Goal: Information Seeking & Learning: Find specific fact

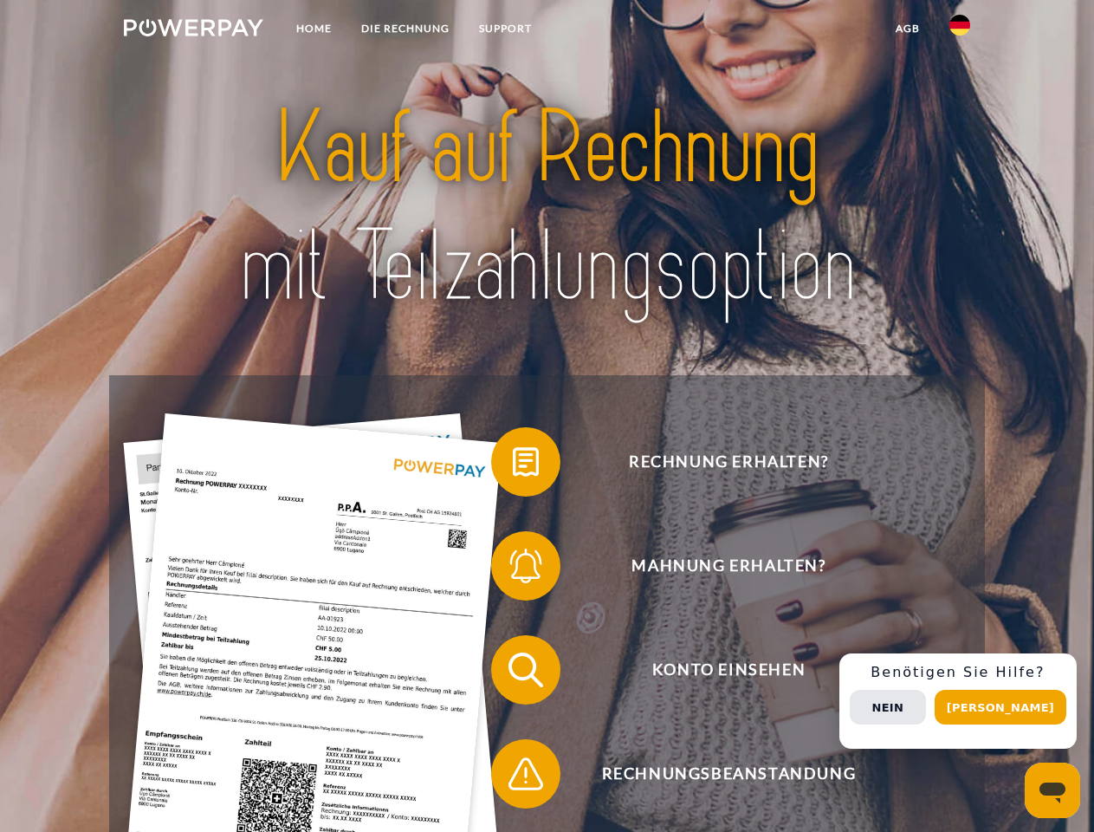
click at [193, 30] on img at bounding box center [193, 27] width 139 height 17
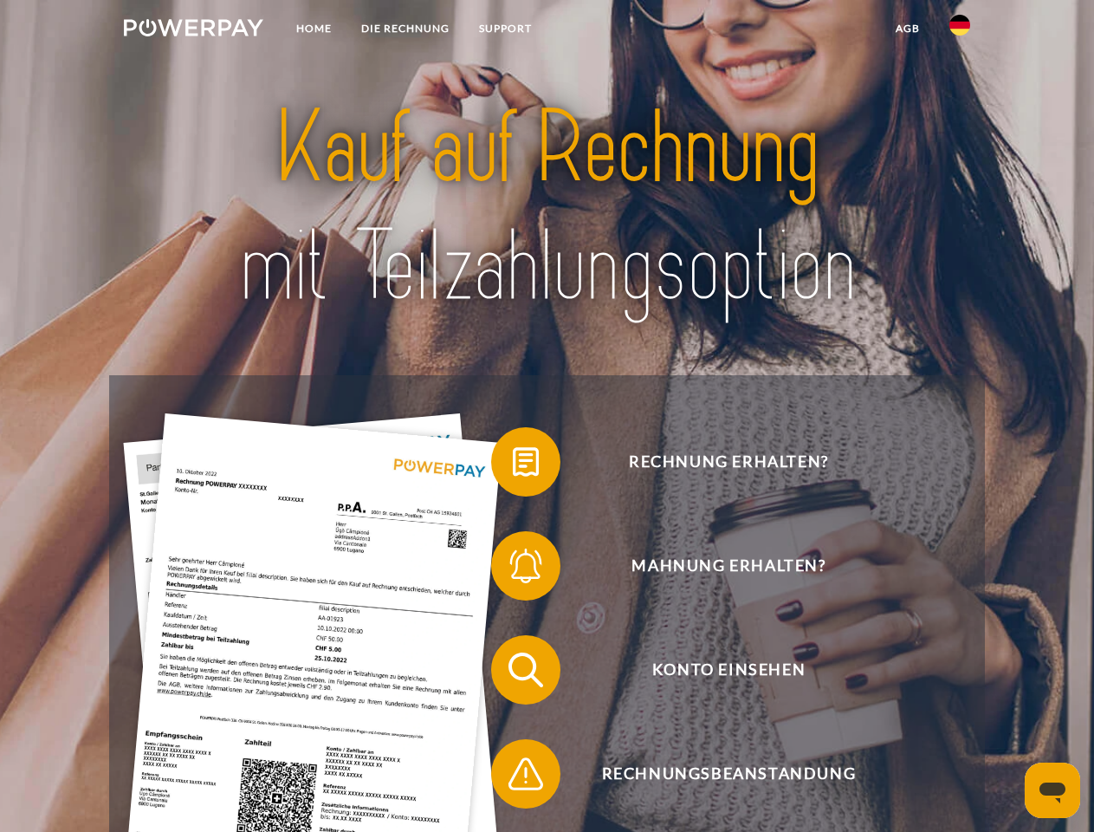
click at [960, 30] on img at bounding box center [959, 25] width 21 height 21
click at [907, 29] on link "agb" at bounding box center [908, 28] width 54 height 31
click at [513, 465] on span at bounding box center [499, 461] width 87 height 87
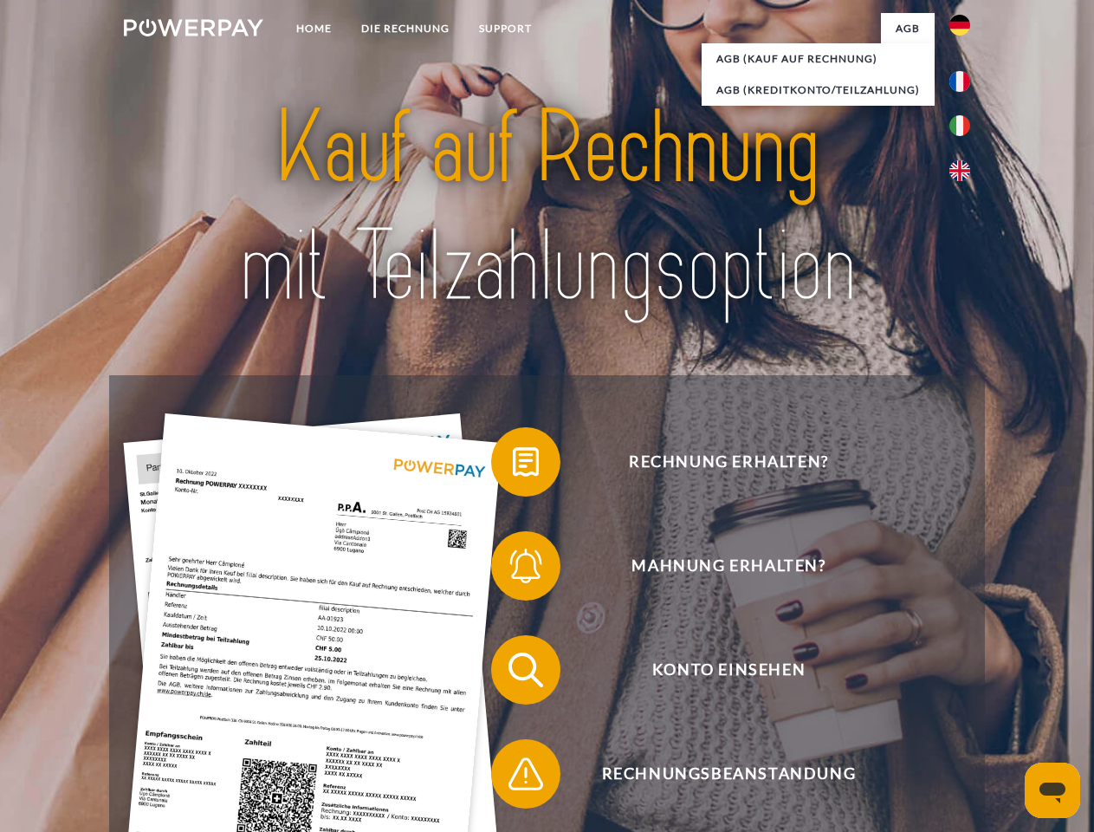
click at [513, 569] on span at bounding box center [499, 565] width 87 height 87
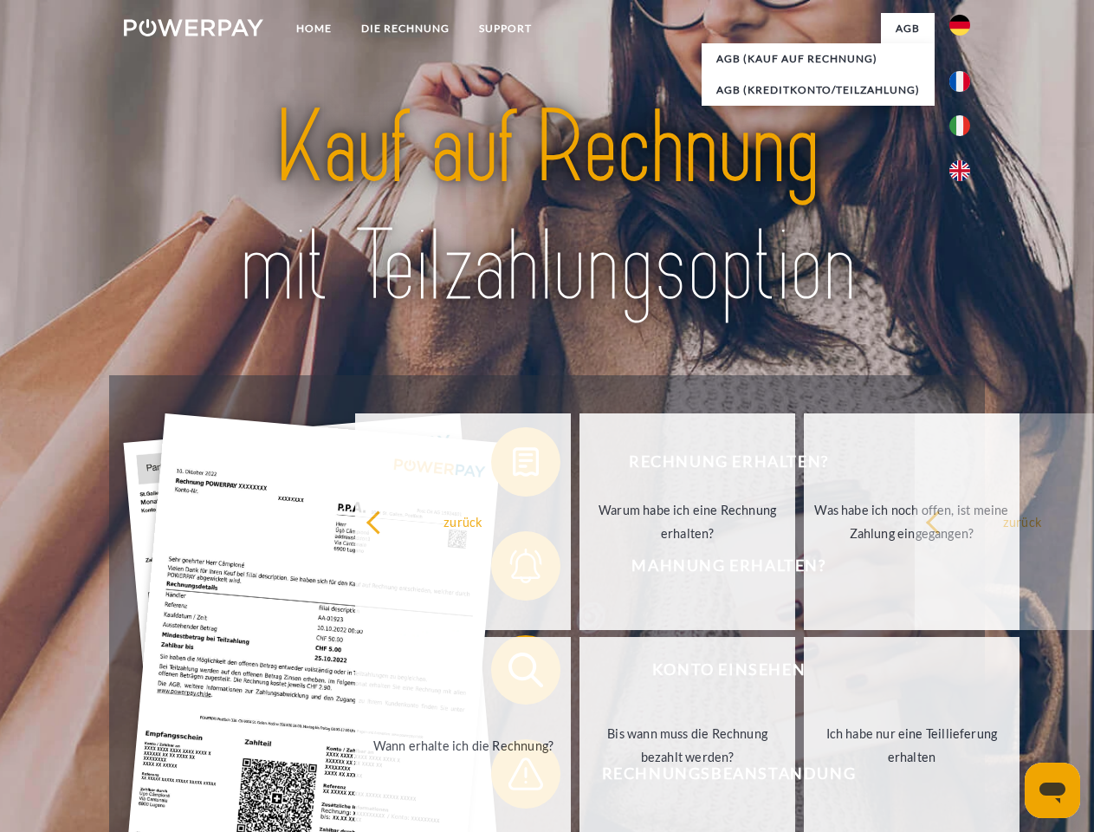
click at [513, 673] on div "zurück Warum habe ich eine Rechnung erhalten? Was habe ich noch offen, ist mein…" at bounding box center [689, 633] width 700 height 447
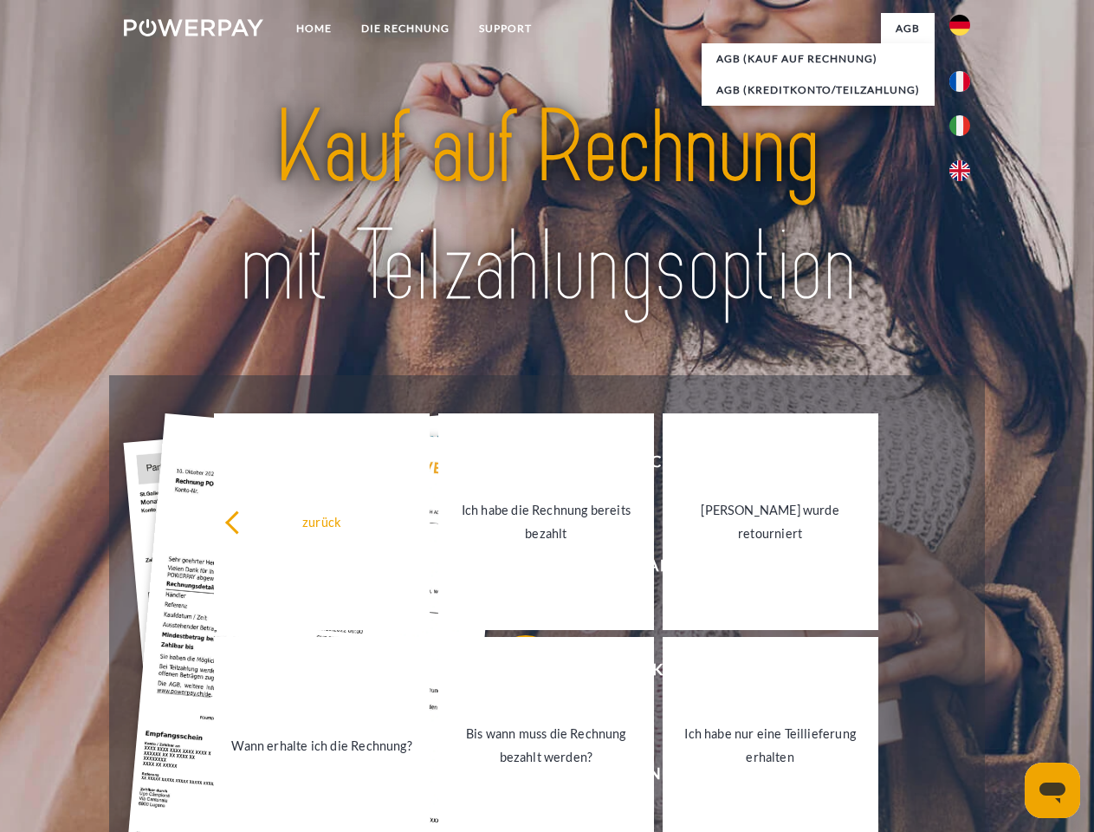
click at [513, 777] on link "Bis wann muss die Rechnung bezahlt werden?" at bounding box center [546, 745] width 216 height 217
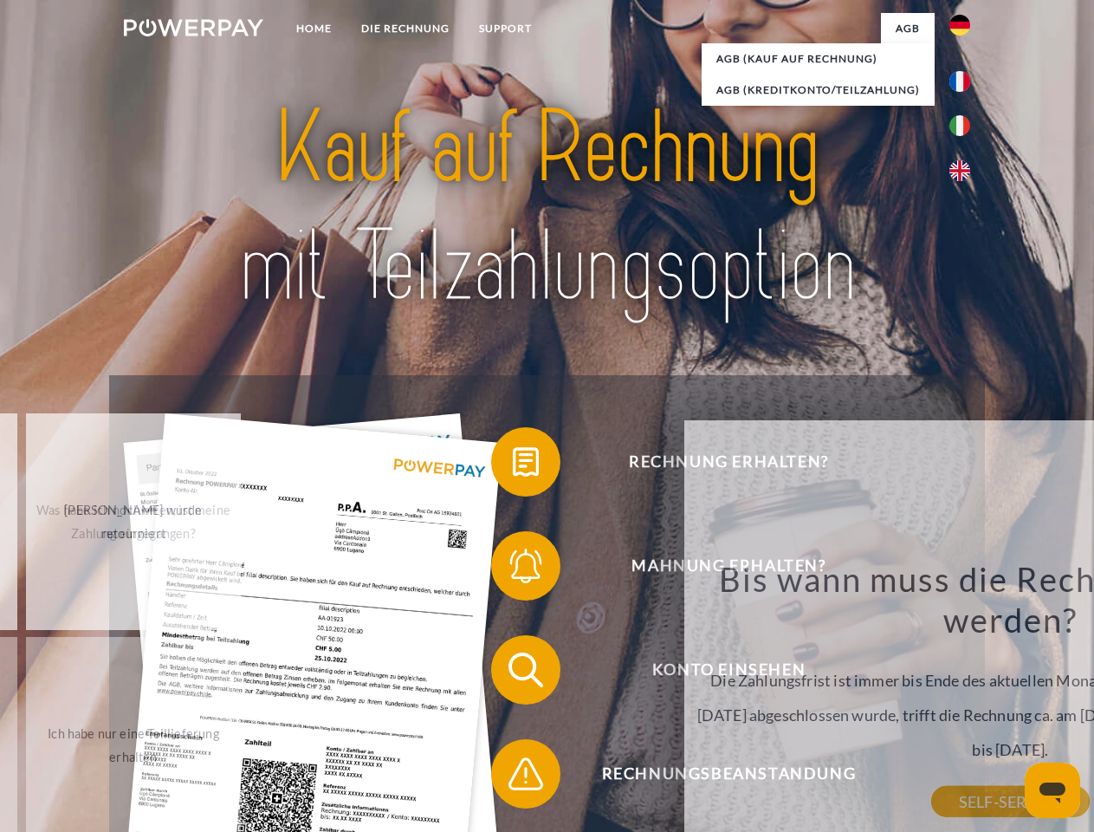
click at [964, 701] on div "Bis wann muss die Rechnung bezahlt werden? Die Zahlungsfrist ist immer bis Ende…" at bounding box center [1011, 679] width 632 height 243
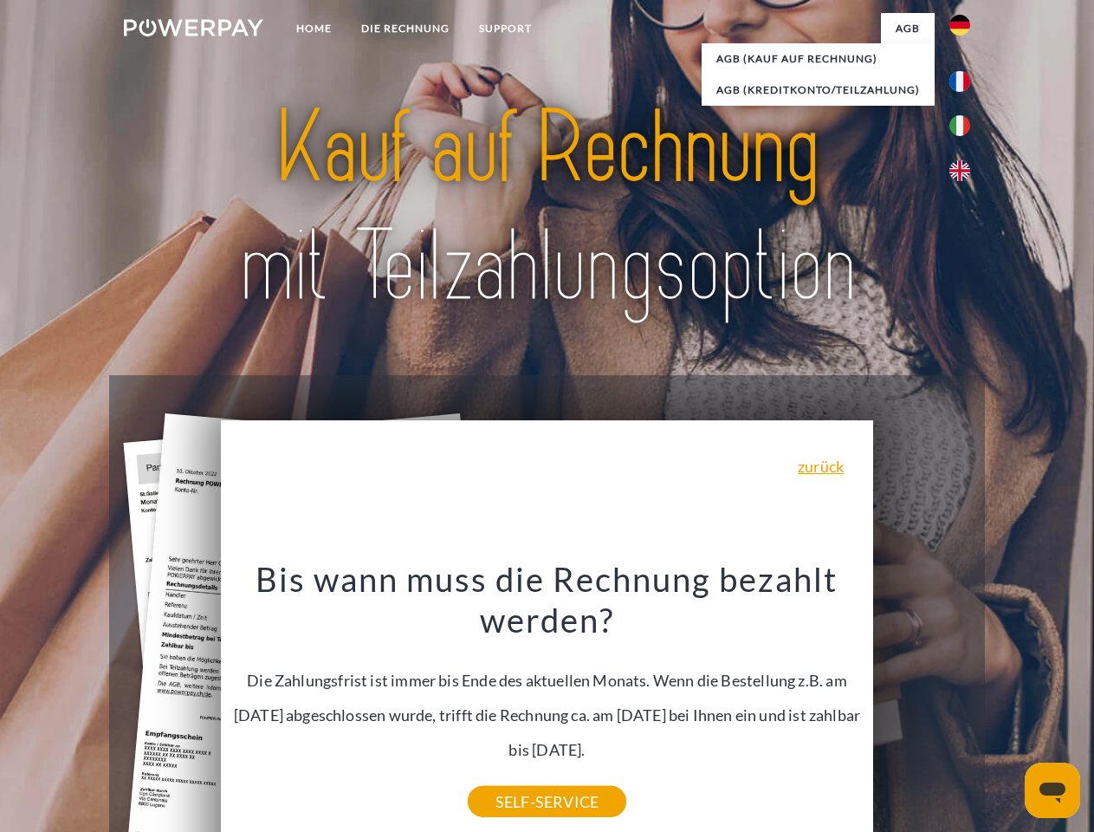
click at [922, 704] on span "Konto einsehen" at bounding box center [728, 669] width 424 height 69
click at [1007, 707] on header "Home DIE RECHNUNG SUPPORT" at bounding box center [547, 598] width 1094 height 1196
